Goal: Information Seeking & Learning: Check status

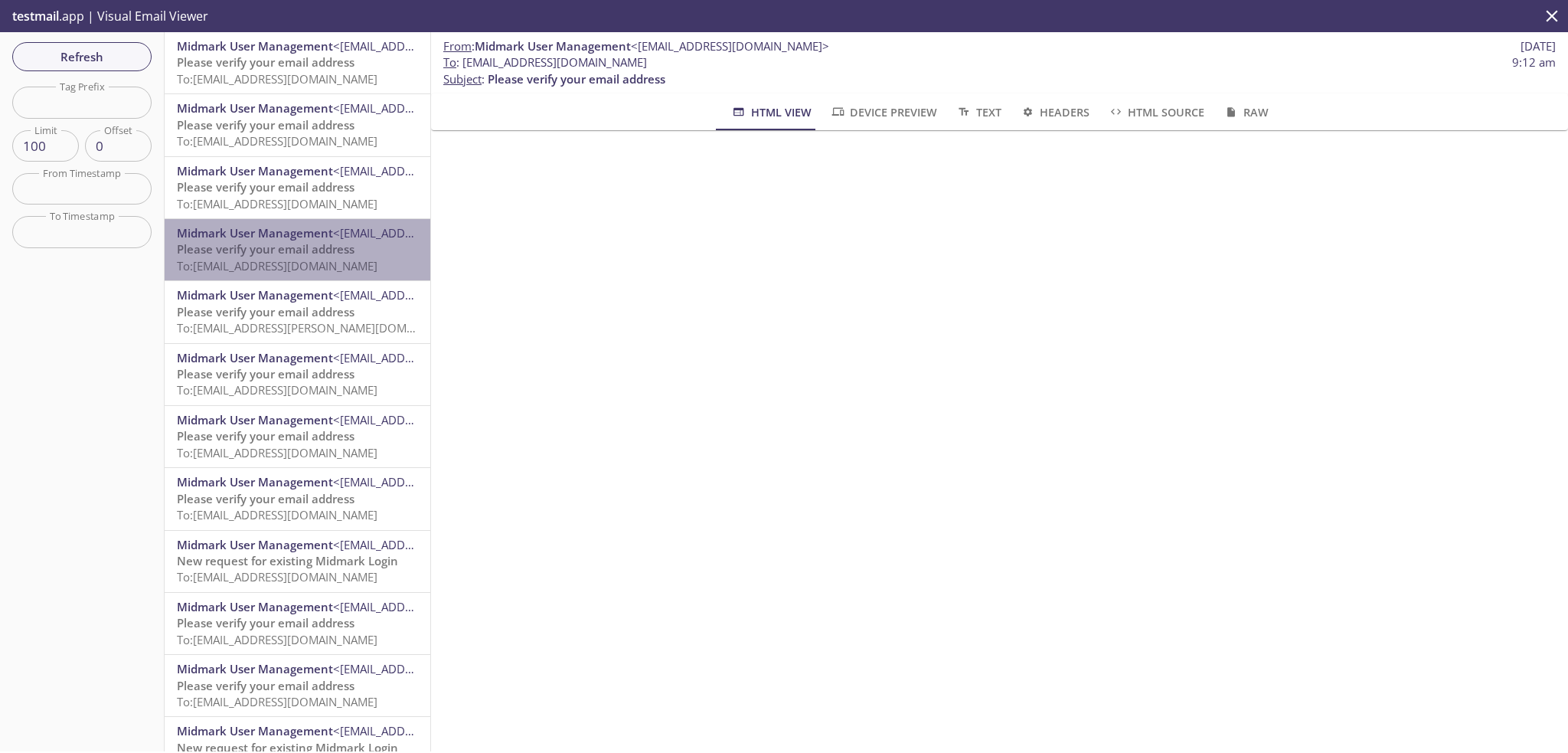
click at [309, 248] on span "Please verify your email address" at bounding box center [265, 249] width 177 height 16
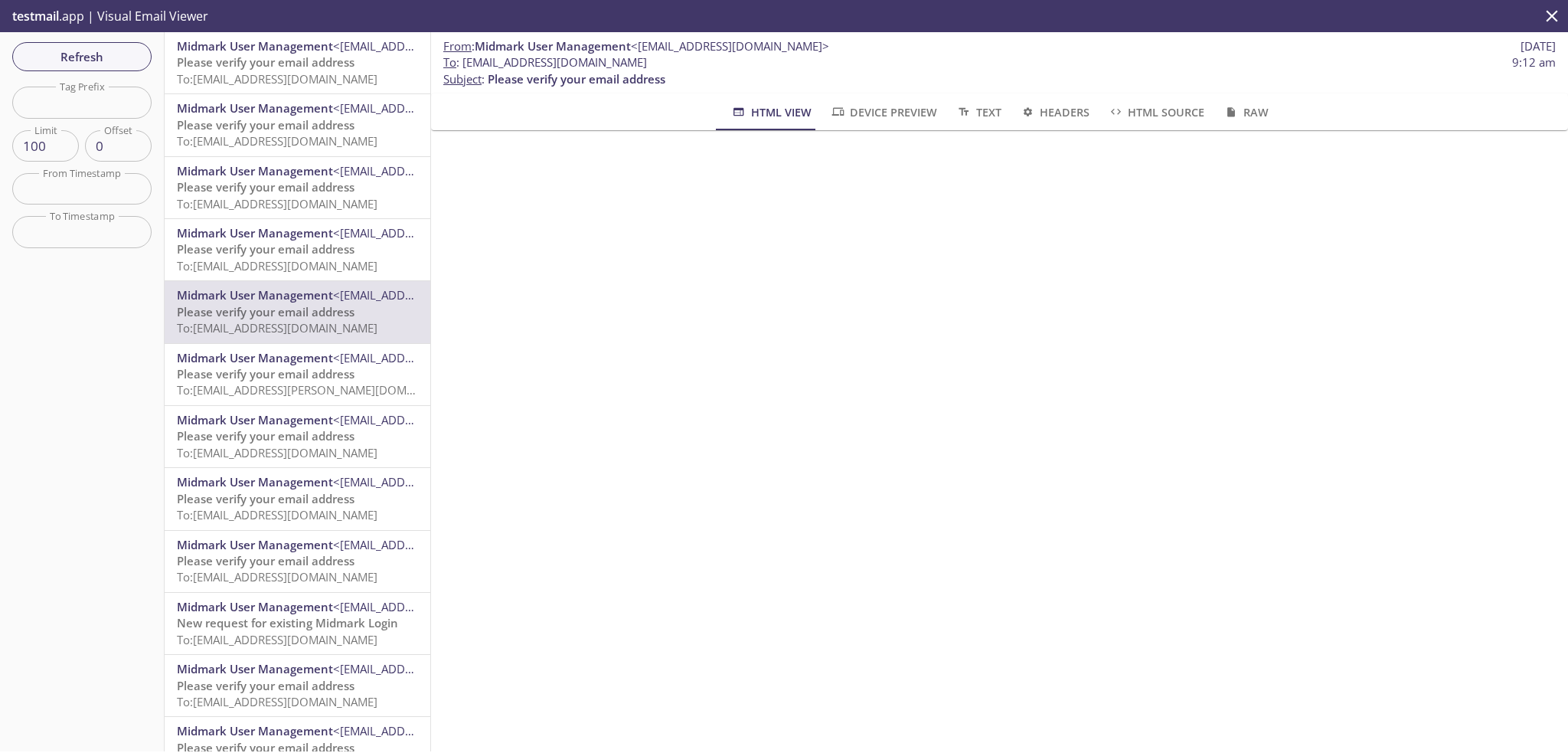
click at [266, 80] on span "To: [EMAIL_ADDRESS][DOMAIN_NAME]" at bounding box center [276, 78] width 200 height 16
